Goal: Register for event/course

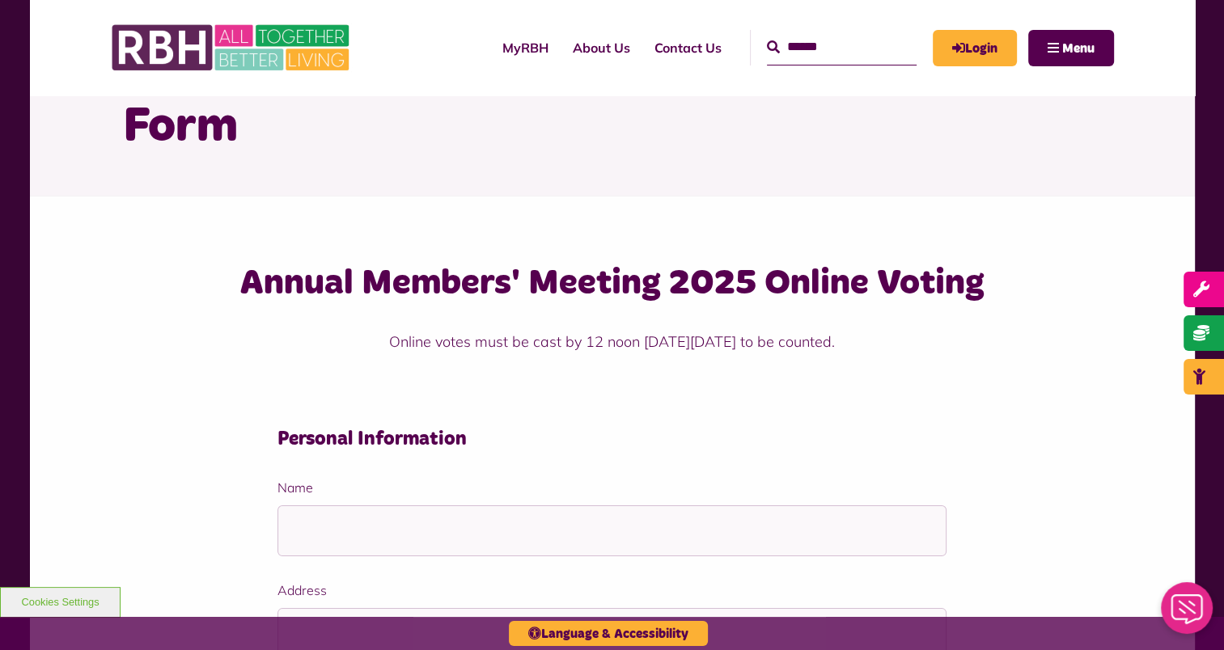
scroll to position [78, 0]
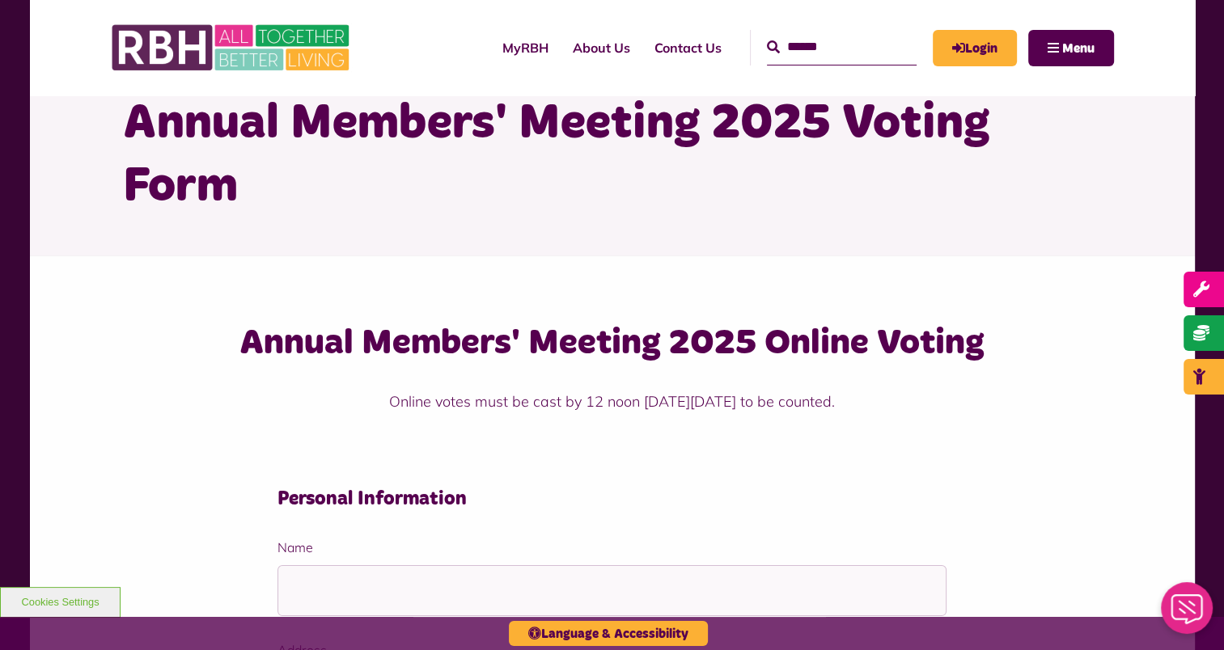
drag, startPoint x: 229, startPoint y: 311, endPoint x: 215, endPoint y: 247, distance: 65.4
click at [188, 324] on div "Annual Members' Meeting 2025 Online Voting Online votes must be cast by 12 noon…" at bounding box center [612, 390] width 1003 height 141
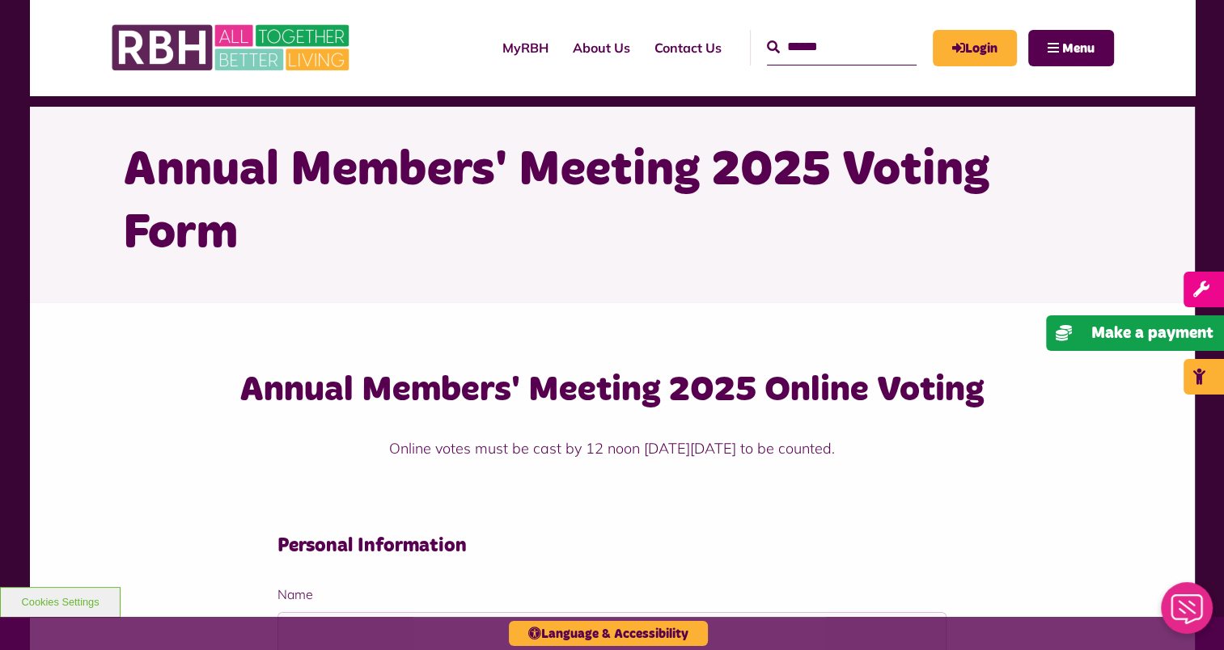
scroll to position [28, 0]
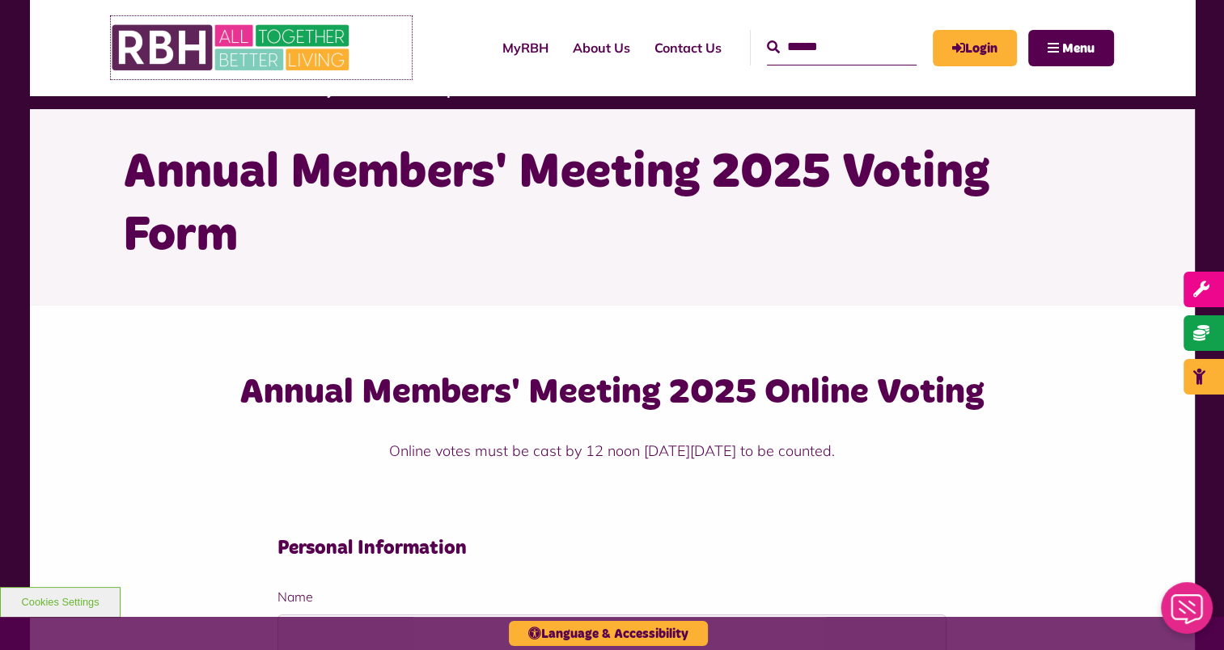
click at [149, 36] on img at bounding box center [232, 47] width 243 height 63
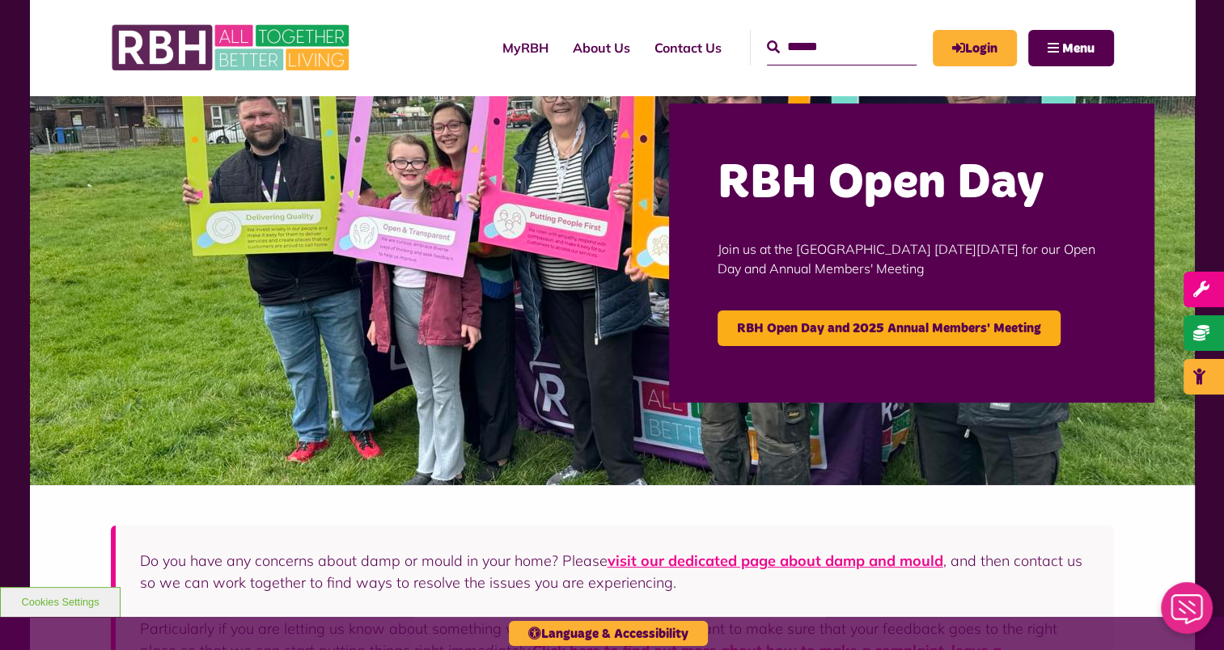
scroll to position [112, 0]
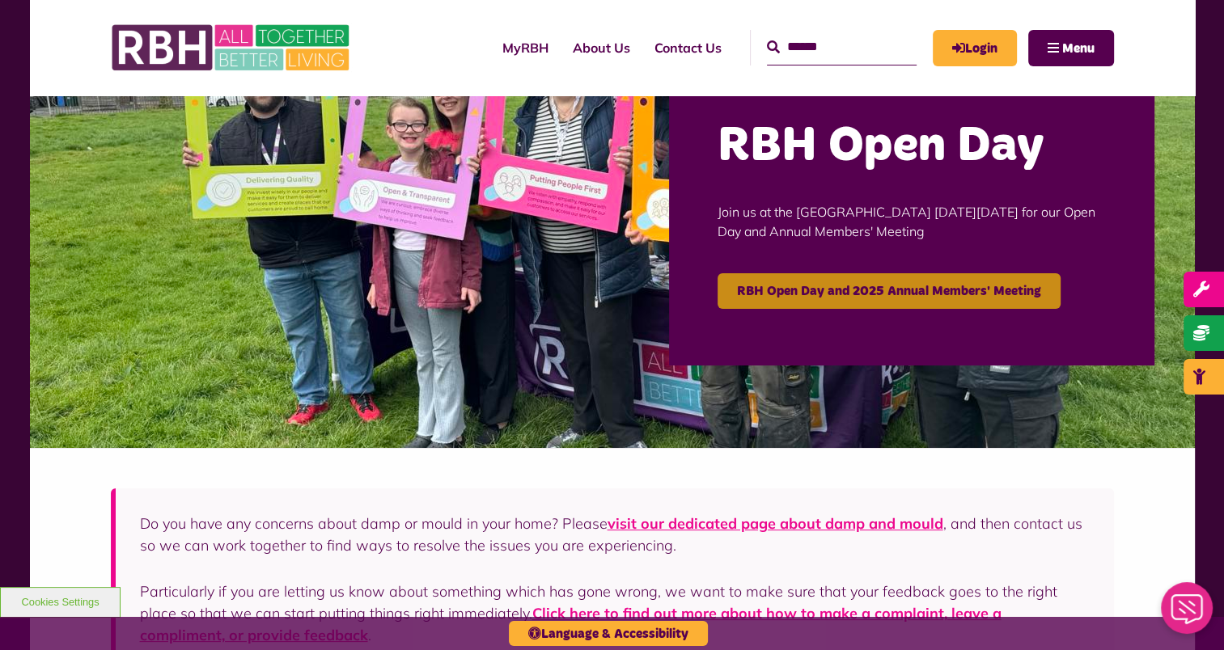
click at [802, 284] on link "RBH Open Day and 2025 Annual Members' Meeting" at bounding box center [889, 291] width 343 height 36
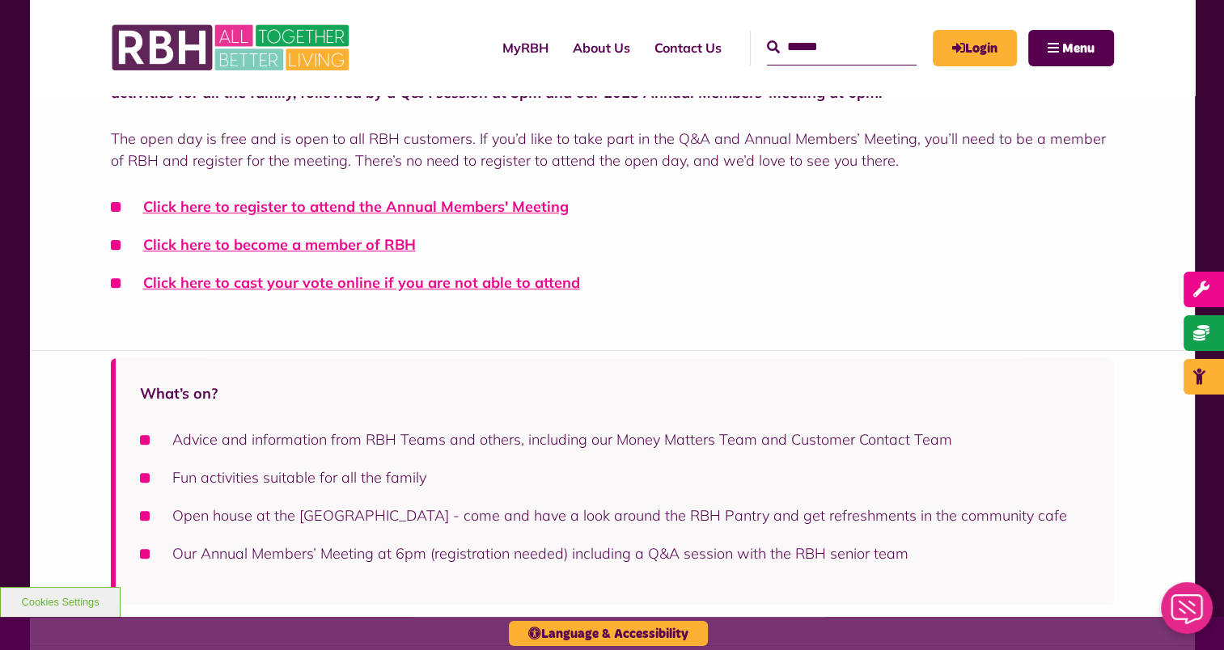
scroll to position [493, 0]
